Goal: Task Accomplishment & Management: Manage account settings

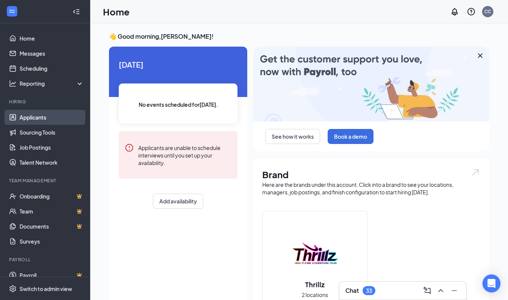
click at [33, 118] on link "Applicants" at bounding box center [52, 117] width 64 height 15
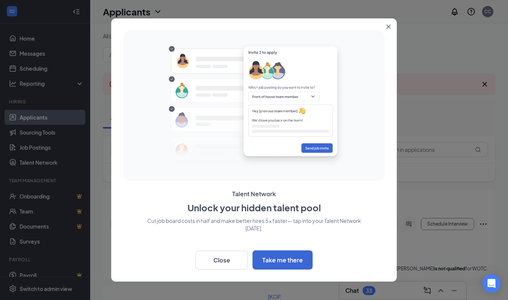
click at [389, 26] on icon "Close" at bounding box center [389, 27] width 4 height 4
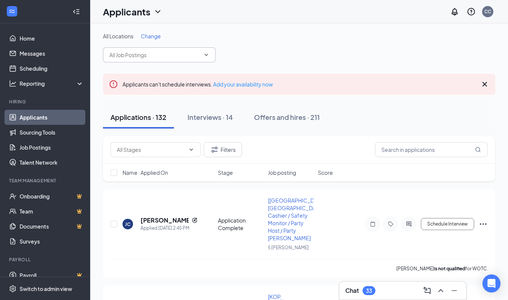
click at [166, 59] on span at bounding box center [159, 54] width 113 height 15
click at [153, 57] on input "text" at bounding box center [154, 55] width 91 height 8
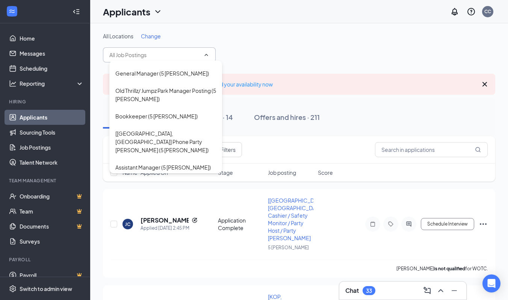
scroll to position [127, 0]
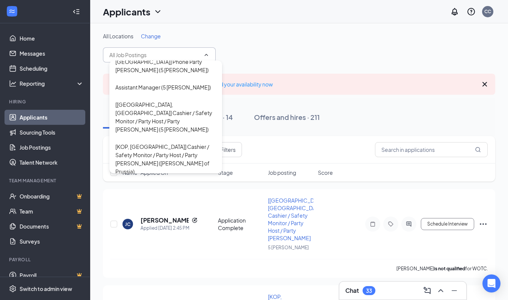
click at [156, 202] on div "General Manager (King of Prussia)" at bounding box center [156, 206] width 83 height 8
type input "General Manager (King of Prussia)"
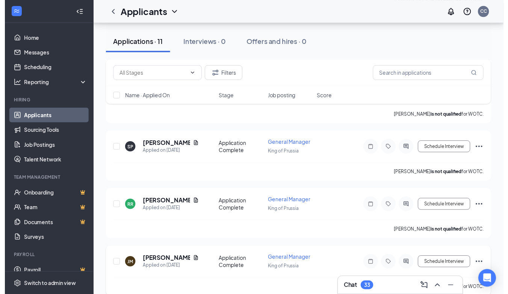
scroll to position [298, 0]
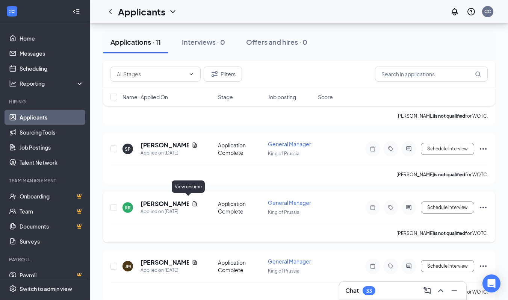
click at [192, 201] on icon "Document" at bounding box center [195, 204] width 6 height 6
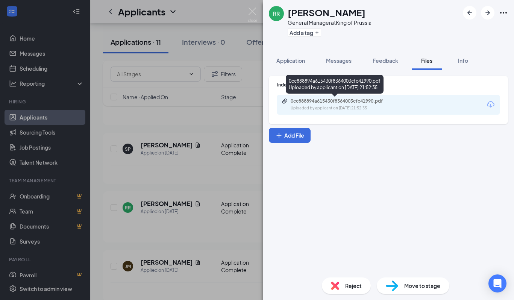
click at [324, 111] on div "Uploaded by applicant on [DATE] 21:52:35" at bounding box center [347, 108] width 113 height 6
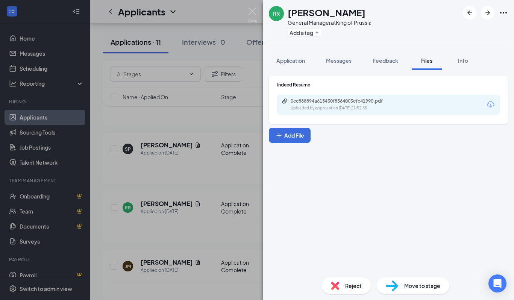
click at [166, 208] on div "RR [PERSON_NAME] General Manager at King of Prussia Add a tag Application Messa…" at bounding box center [257, 150] width 514 height 300
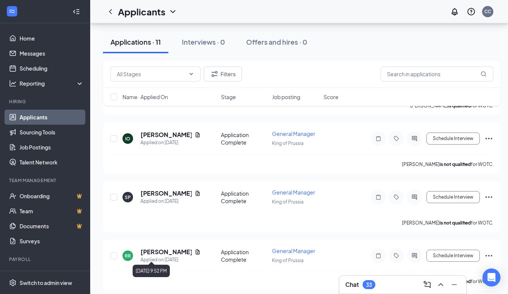
scroll to position [249, 0]
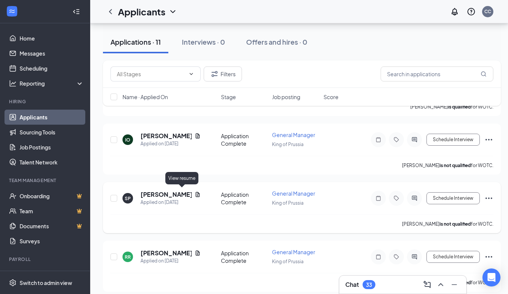
click at [182, 191] on div "[PERSON_NAME]" at bounding box center [171, 195] width 60 height 8
click at [195, 192] on icon "Document" at bounding box center [197, 194] width 4 height 5
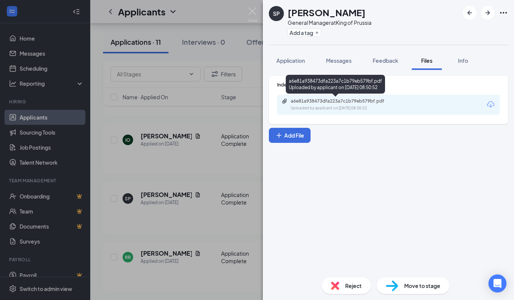
click at [344, 101] on div "a6e81a938473dfa223a7c1b79eb579bf.pdf" at bounding box center [343, 101] width 105 height 6
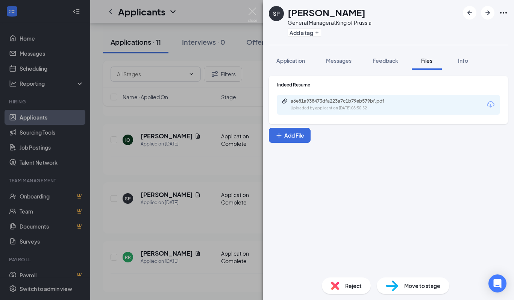
click at [176, 203] on div "SP [PERSON_NAME] General Manager at King of Prussia Add a tag Application Messa…" at bounding box center [257, 150] width 514 height 300
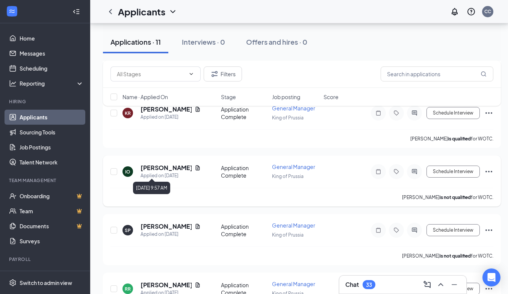
scroll to position [208, 0]
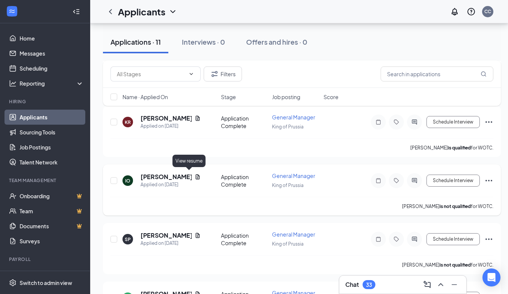
click at [195, 174] on icon "Document" at bounding box center [198, 177] width 6 height 6
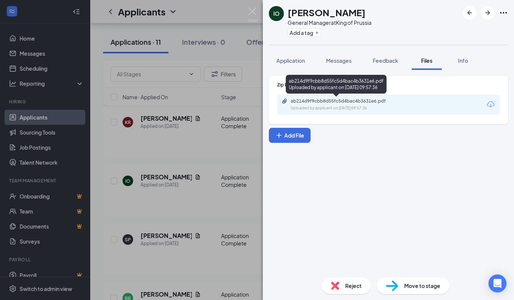
click at [368, 107] on div "Uploaded by applicant on [DATE] 09:57:36" at bounding box center [347, 108] width 113 height 6
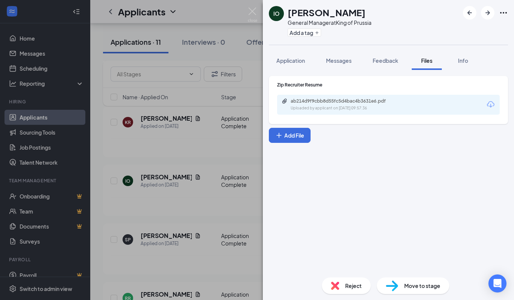
click at [200, 191] on div "IO [PERSON_NAME] General Manager at King of Prussia Add a tag Application Messa…" at bounding box center [257, 150] width 514 height 300
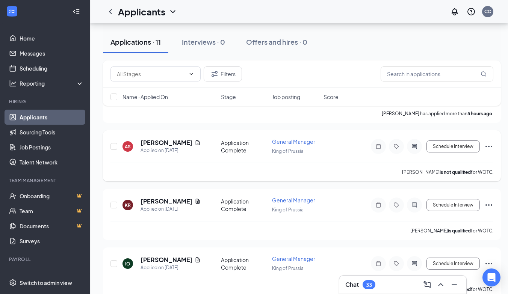
scroll to position [124, 0]
click at [195, 202] on icon "Document" at bounding box center [197, 201] width 4 height 5
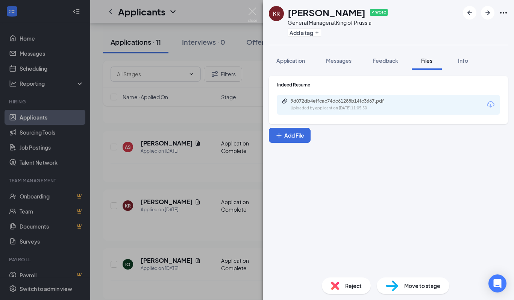
click at [360, 106] on div "Uploaded by applicant on [DATE] 11:05:50" at bounding box center [347, 108] width 113 height 6
click at [165, 210] on div "KR [PERSON_NAME] ✔ WOTC General Manager at [GEOGRAPHIC_DATA] Add a tag Applicat…" at bounding box center [257, 150] width 514 height 300
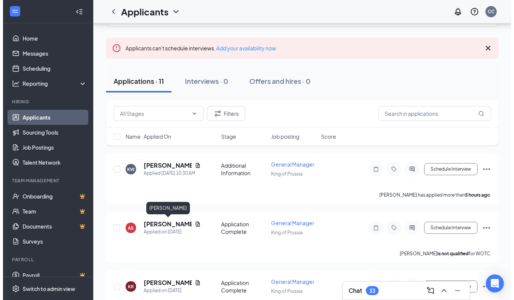
scroll to position [41, 0]
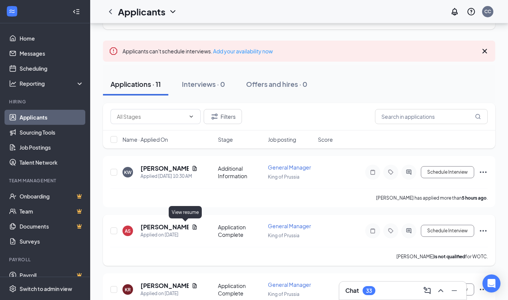
click at [192, 226] on icon "Document" at bounding box center [195, 227] width 6 height 6
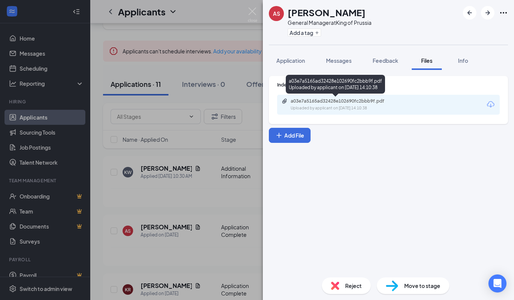
click at [339, 107] on div "Uploaded by applicant on [DATE] 14:10:38" at bounding box center [347, 108] width 113 height 6
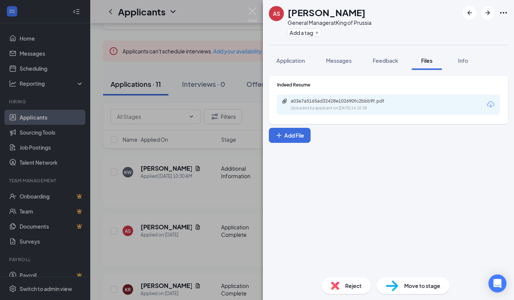
click at [192, 193] on div "AS [PERSON_NAME] General Manager at King of Prussia Add a tag Application Messa…" at bounding box center [257, 150] width 514 height 300
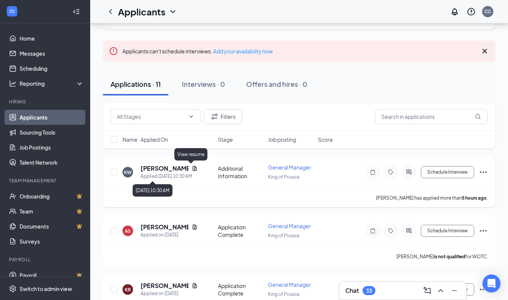
click at [193, 168] on icon "Document" at bounding box center [195, 168] width 4 height 5
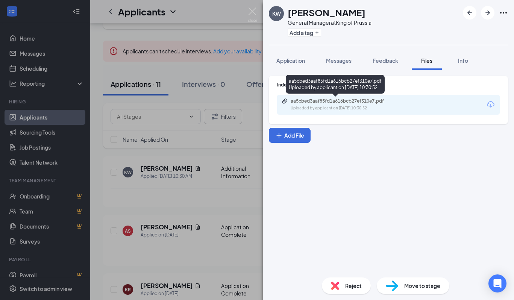
click at [325, 108] on div "Uploaded by applicant on [DATE] 10:30:52" at bounding box center [347, 108] width 113 height 6
